Goal: Information Seeking & Learning: Learn about a topic

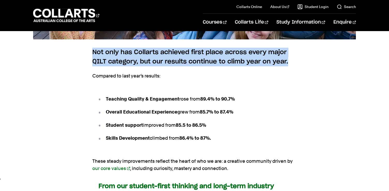
scroll to position [721, 0]
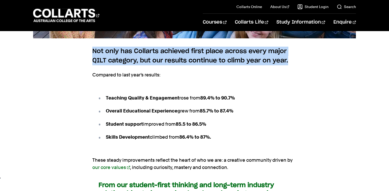
drag, startPoint x: 216, startPoint y: 135, endPoint x: 102, endPoint y: 97, distance: 120.4
click at [102, 97] on ul "Teaching Quality & Engagement rose from 89.4% to 90.7% Overall Educational Expe…" at bounding box center [194, 117] width 204 height 66
copy ul "Teaching Quality & Engagement rose from 89.4% to 90.7% Overall Educational Expe…"
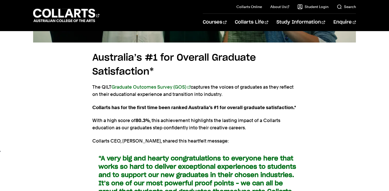
scroll to position [1073, 0]
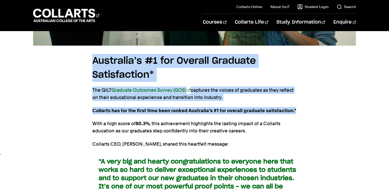
drag, startPoint x: 299, startPoint y: 108, endPoint x: 93, endPoint y: 63, distance: 210.4
click at [93, 63] on div "Australia’s #1 for Overall Graduate Satisfaction* The QILT Graduate Outcomes Su…" at bounding box center [194, 183] width 389 height 275
copy section "Australia’s #1 for Overall Graduate Satisfaction* The QILT Graduate Outcomes Su…"
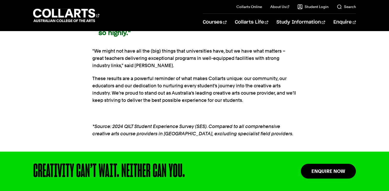
scroll to position [1242, 0]
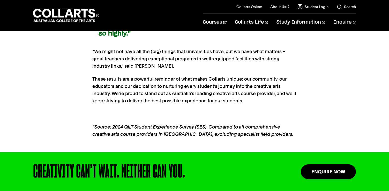
click at [146, 129] on em "*Source: 2024 QILT Student Experience Survey (SES). Compared to all comprehensi…" at bounding box center [192, 130] width 201 height 13
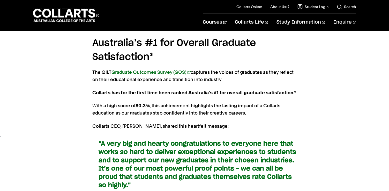
scroll to position [1092, 0]
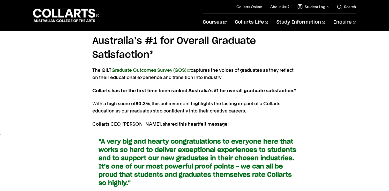
click at [148, 70] on link "Graduate Outcomes Survey (GOS)" at bounding box center [151, 69] width 79 height 5
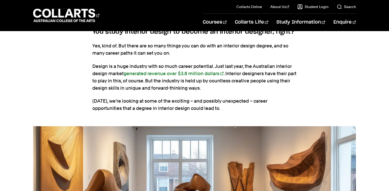
scroll to position [347, 0]
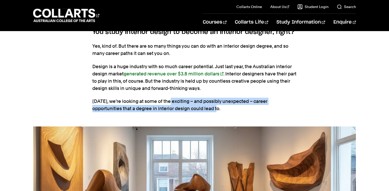
drag, startPoint x: 188, startPoint y: 85, endPoint x: 170, endPoint y: 78, distance: 19.3
click at [170, 98] on p "Today, we’re looking at some of the exciting – and possibly unexpected – career…" at bounding box center [194, 105] width 204 height 14
copy p "exciting – and possibly unexpected – career opportunities that a degree in inte…"
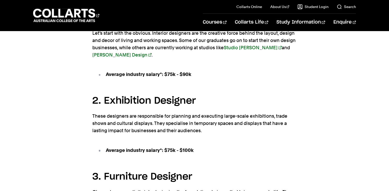
scroll to position [677, 0]
drag, startPoint x: 203, startPoint y: 99, endPoint x: 105, endPoint y: 71, distance: 101.7
click at [105, 71] on section "11 Career Paths for an Interior Design Degree 1. Residential or Commercial Inte…" at bounding box center [194, 95] width 204 height 308
copy section "Exhibition Designer These designers are responsible for planning and executing …"
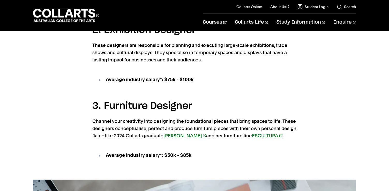
scroll to position [753, 0]
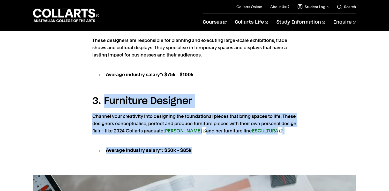
drag, startPoint x: 198, startPoint y: 120, endPoint x: 106, endPoint y: 72, distance: 103.7
click at [106, 72] on section "11 Career Paths for an Interior Design Degree 1. Residential or Commercial Inte…" at bounding box center [194, 20] width 204 height 308
copy section "Furniture Designer Channel your creativity into designing the foundational piec…"
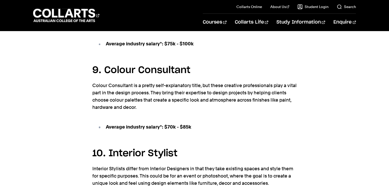
scroll to position [1592, 0]
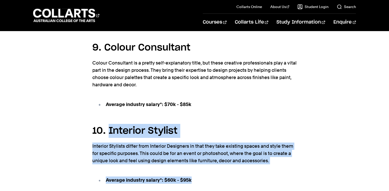
drag, startPoint x: 202, startPoint y: 147, endPoint x: 109, endPoint y: 96, distance: 106.1
click at [109, 96] on section "8. Healthcare Designer You could find your niche in the healthcare industry, de…" at bounding box center [194, 129] width 204 height 359
copy section "Interior Stylist Interior Stylists differ from Interior Designers in that they …"
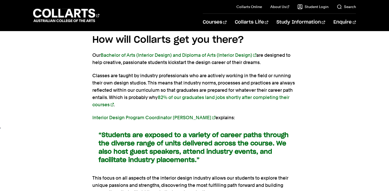
scroll to position [2026, 0]
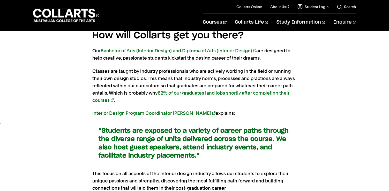
drag, startPoint x: 201, startPoint y: 125, endPoint x: 71, endPoint y: 100, distance: 132.5
click at [71, 100] on div "How will Collarts get you there? Our Bachelor of Arts (Interior Design) and Dip…" at bounding box center [194, 139] width 389 height 239
copy strong "“Students are exposed to a variety of career paths through the diverse range of…"
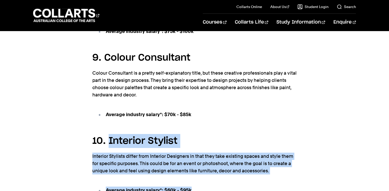
scroll to position [1584, 0]
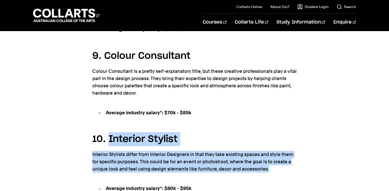
drag, startPoint x: 215, startPoint y: 145, endPoint x: 107, endPoint y: 107, distance: 114.1
click at [107, 107] on section "8. Healthcare Designer You could find your niche in the healthcare industry, de…" at bounding box center [194, 137] width 204 height 359
copy section "Interior Stylist Interior Stylists differ from Interior Designers in that they …"
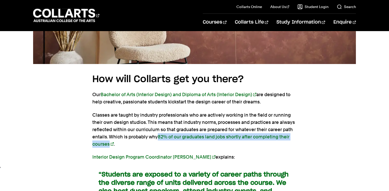
scroll to position [1982, 0]
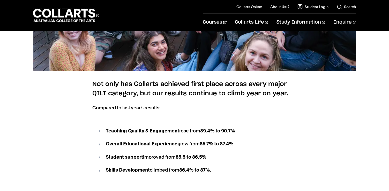
scroll to position [691, 0]
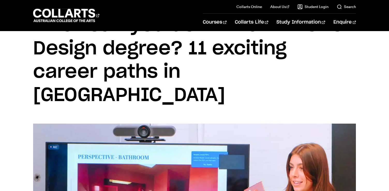
scroll to position [37, 0]
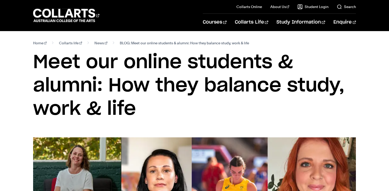
drag, startPoint x: 136, startPoint y: 109, endPoint x: 112, endPoint y: 86, distance: 33.5
click at [112, 86] on h1 "Meet our online students & alumni: How they balance study, work & life" at bounding box center [194, 86] width 323 height 70
copy h1 "How they balance study, work & life"
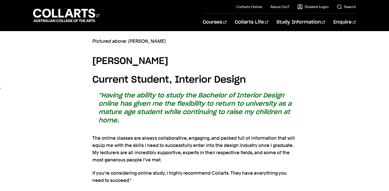
scroll to position [1555, 0]
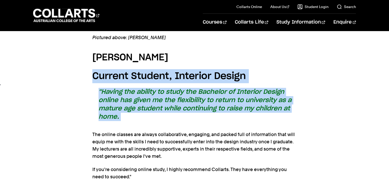
drag, startPoint x: 124, startPoint y: 114, endPoint x: 87, endPoint y: 70, distance: 57.3
copy section "Current Student, Interior Design "Having the ability to study the Bachelor of I…"
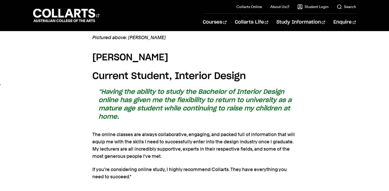
click at [134, 109] on blockquote ""Having the ability to study the Bachelor of Interior Design online has given m…" at bounding box center [194, 104] width 204 height 33
drag, startPoint x: 129, startPoint y: 111, endPoint x: 87, endPoint y: 50, distance: 73.9
copy section "Carmen Vincent Current Student, Interior Design "Having the ability to study th…"
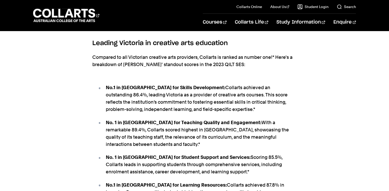
scroll to position [677, 0]
